Goal: Navigation & Orientation: Find specific page/section

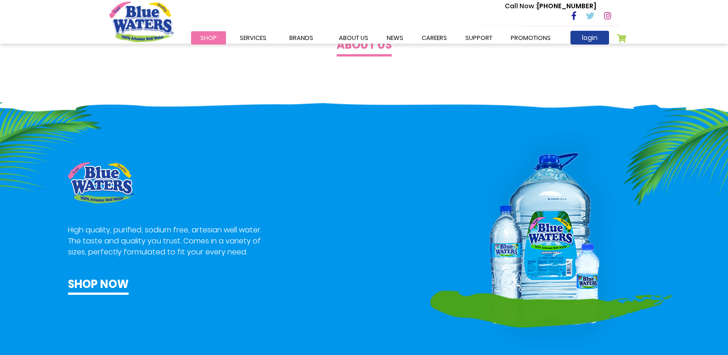
scroll to position [580, 0]
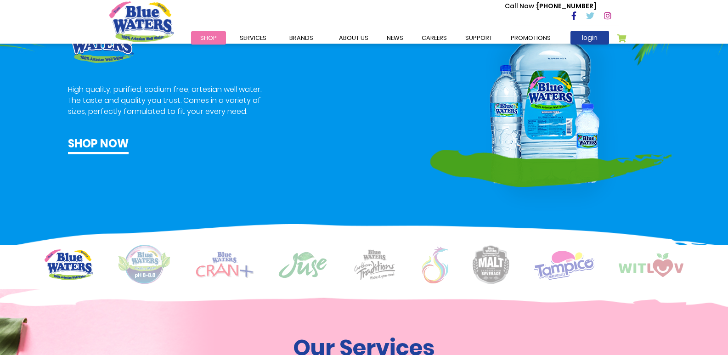
drag, startPoint x: 731, startPoint y: 32, endPoint x: 734, endPoint y: 134, distance: 102.4
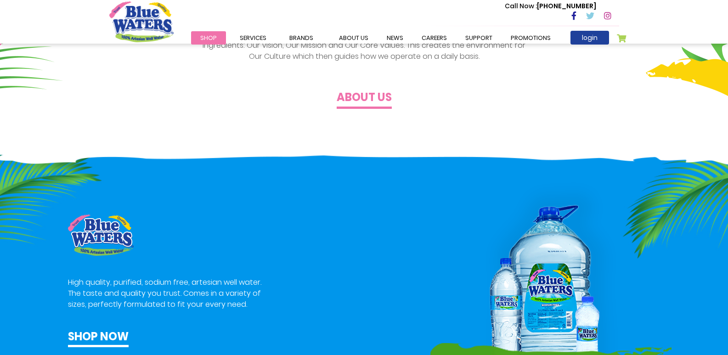
scroll to position [0, 0]
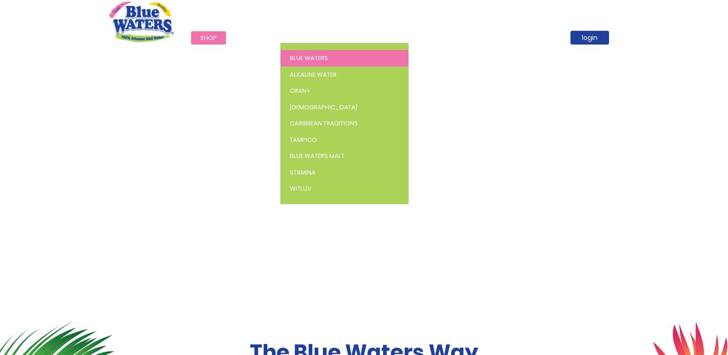
click at [300, 59] on span "Blue Waters" at bounding box center [309, 58] width 38 height 9
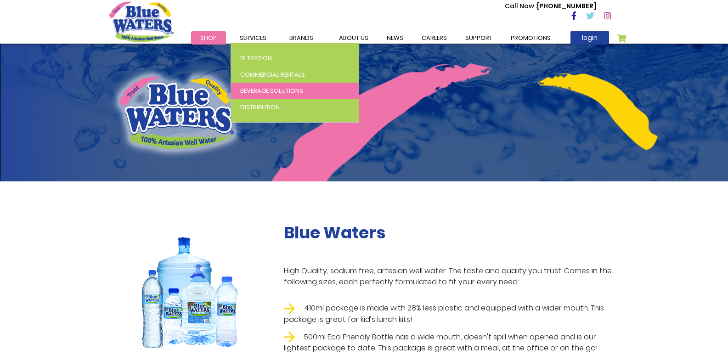
click at [253, 96] on link "Beverage Solutions" at bounding box center [295, 91] width 128 height 17
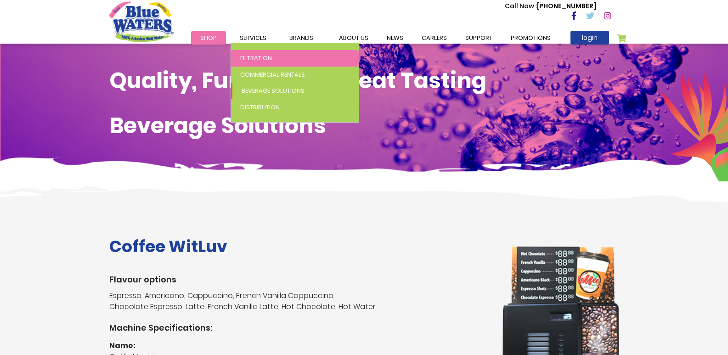
click at [253, 50] on link "Filtration" at bounding box center [295, 58] width 128 height 17
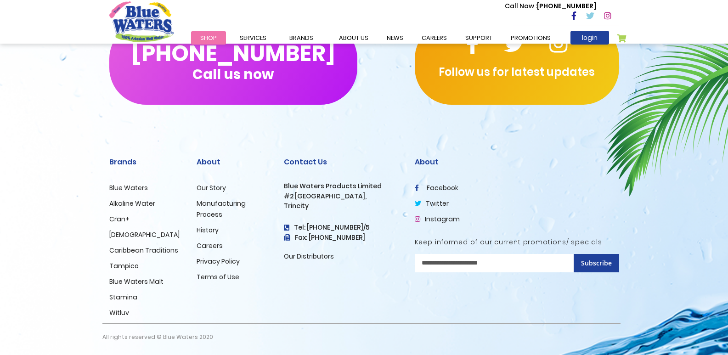
scroll to position [353, 0]
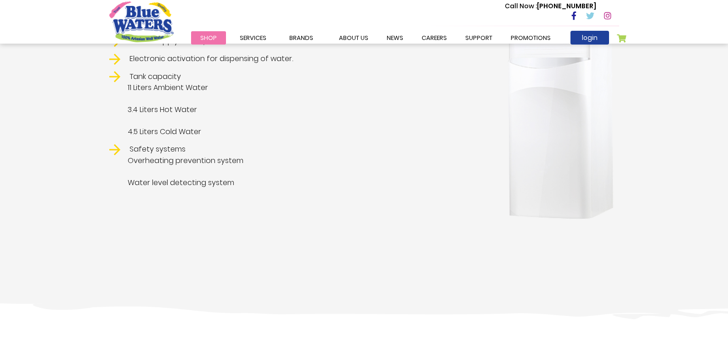
drag, startPoint x: 731, startPoint y: 65, endPoint x: 719, endPoint y: 135, distance: 70.7
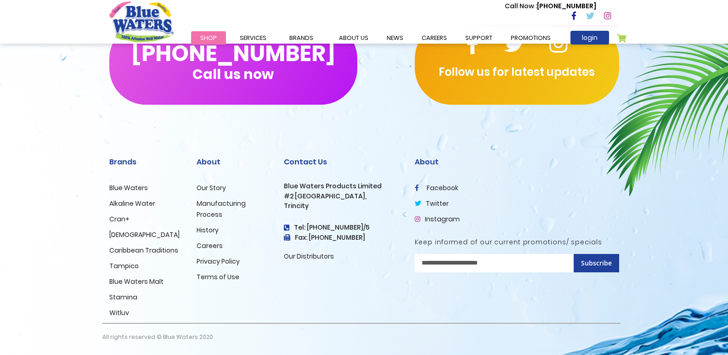
scroll to position [0, 0]
